Goal: Navigation & Orientation: Find specific page/section

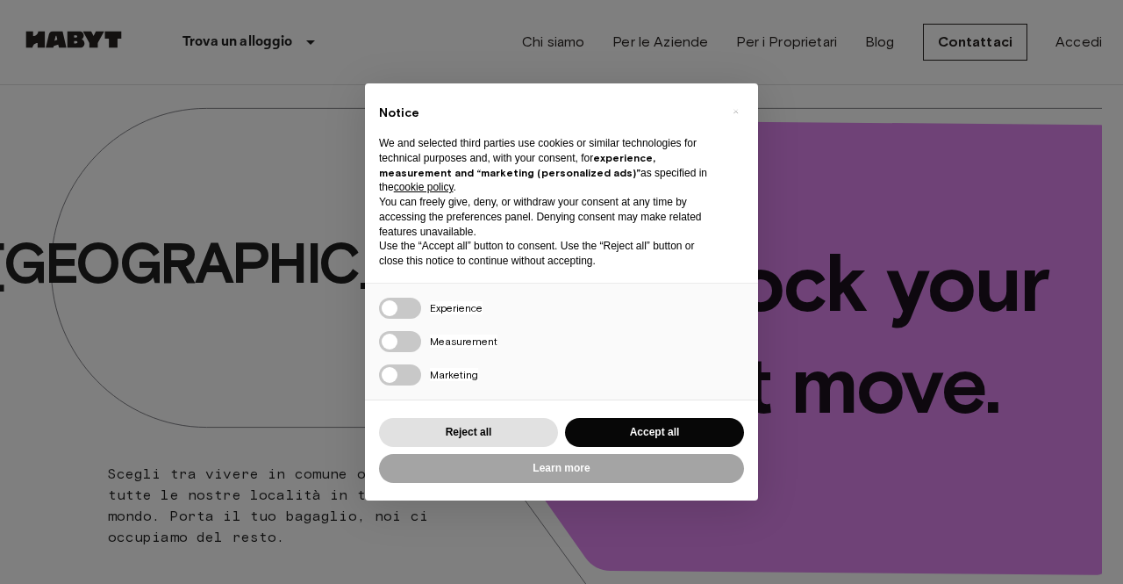
click at [681, 447] on div "Reject all Accept all" at bounding box center [561, 432] width 365 height 36
click at [633, 433] on button "Accept all" at bounding box center [654, 432] width 179 height 29
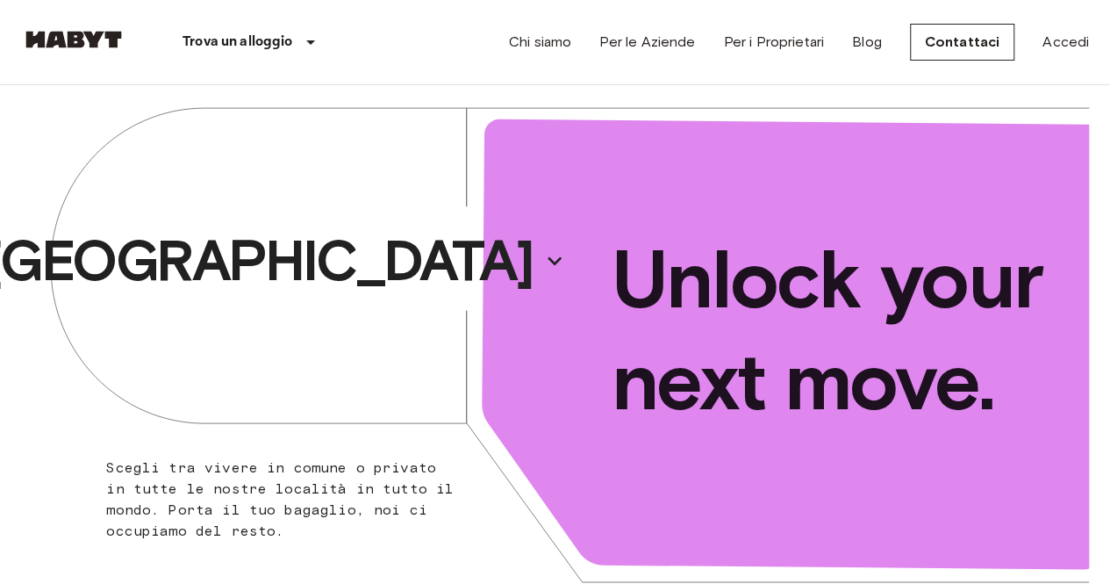
click at [553, 27] on div "Chi siamo Per le Aziende Per i Proprietari Blog Contattaci Accedi" at bounding box center [799, 42] width 580 height 84
click at [550, 38] on link "Chi siamo" at bounding box center [540, 42] width 62 height 21
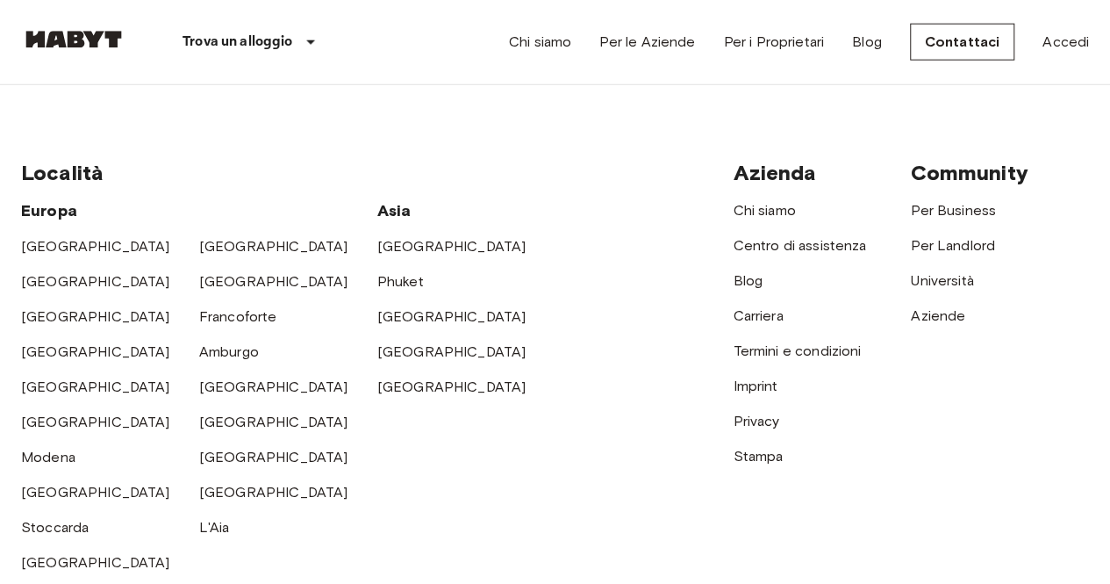
scroll to position [2187, 0]
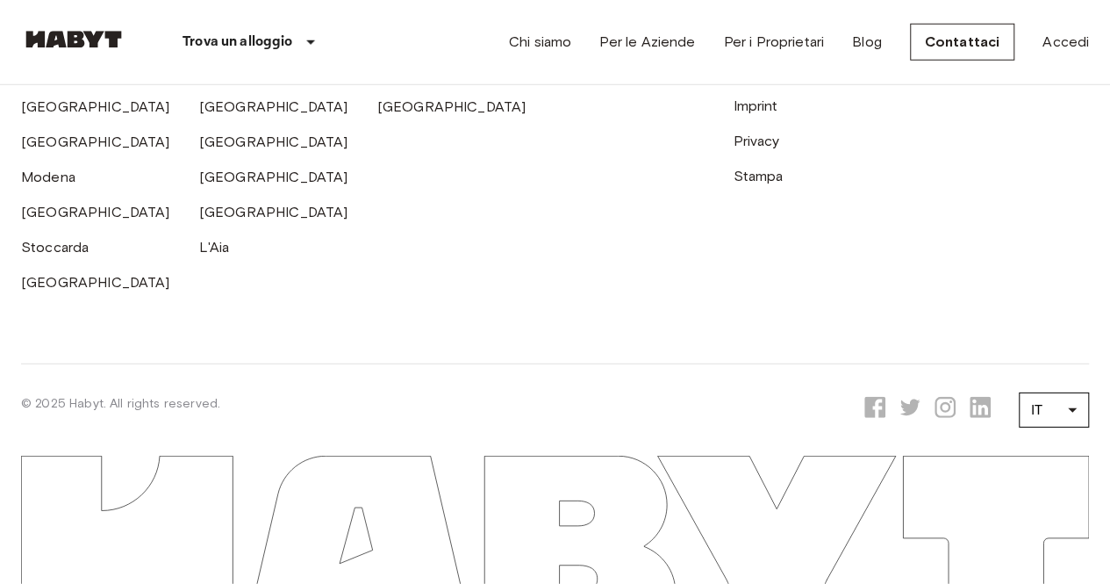
scroll to position [5591, 0]
click at [219, 150] on link "[GEOGRAPHIC_DATA]" at bounding box center [273, 141] width 149 height 17
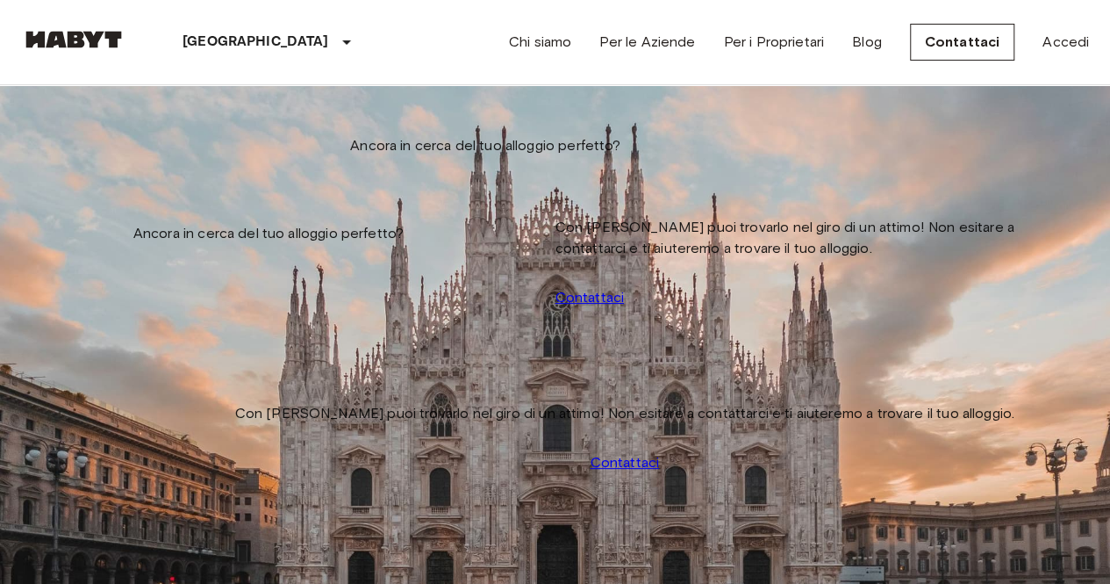
scroll to position [839, 0]
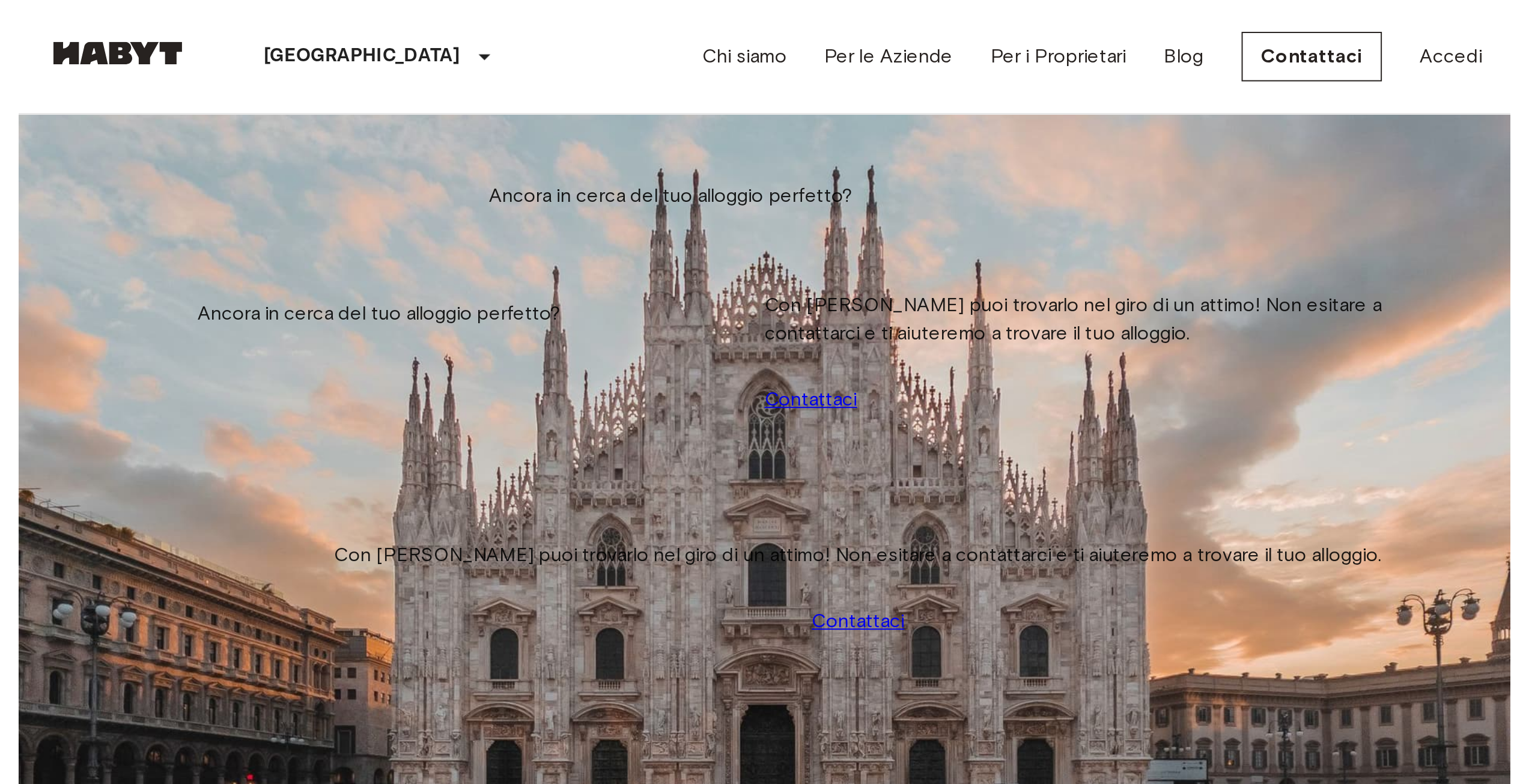
scroll to position [2248, 0]
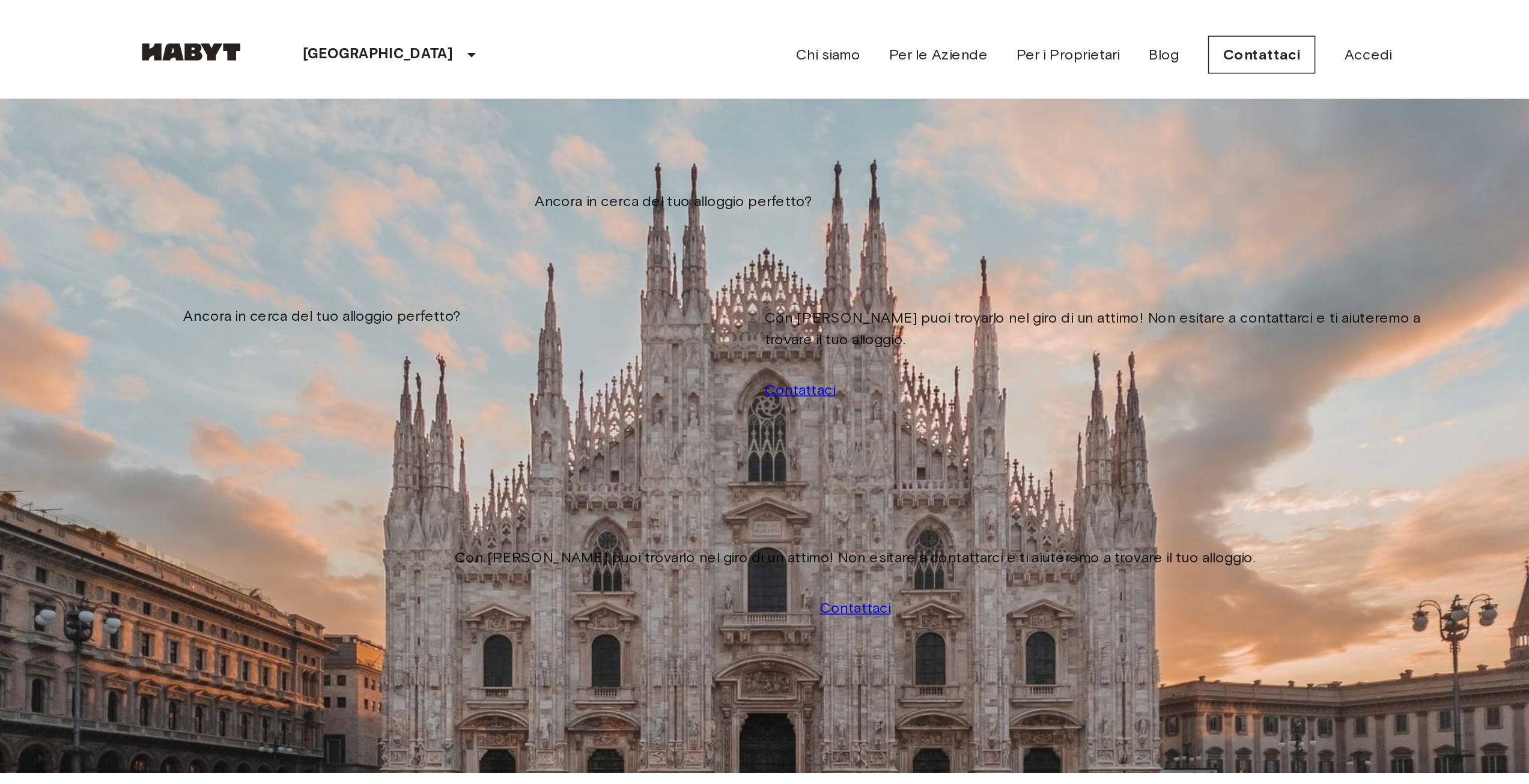
scroll to position [2101, 0]
